Goal: Contribute content

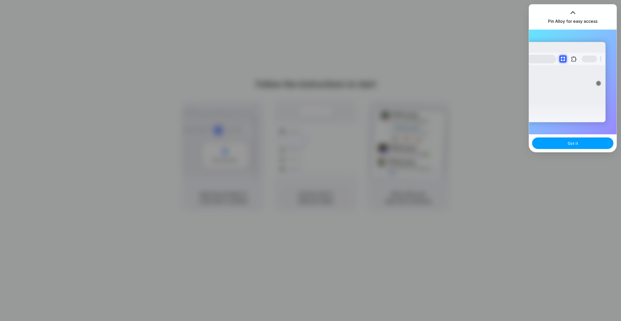
click at [567, 143] on button "Got it" at bounding box center [572, 143] width 81 height 12
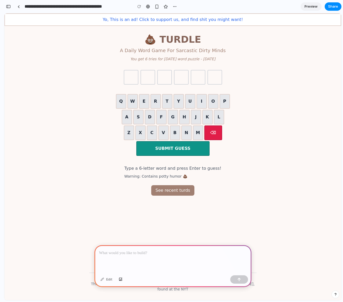
click at [169, 263] on div at bounding box center [172, 259] width 157 height 28
click at [275, 132] on div "💩 TURDLE A Daily Word Game For Sarcastic Dirty Minds You get 6 tries for [DATE]…" at bounding box center [172, 141] width 337 height 230
click at [175, 261] on div at bounding box center [172, 259] width 157 height 28
click at [183, 253] on p at bounding box center [172, 252] width 147 height 6
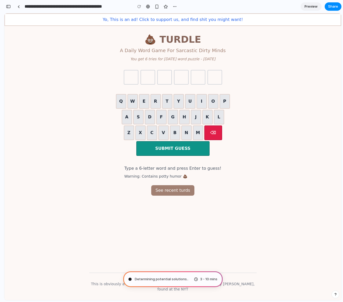
type input "**********"
